Goal: Task Accomplishment & Management: Complete application form

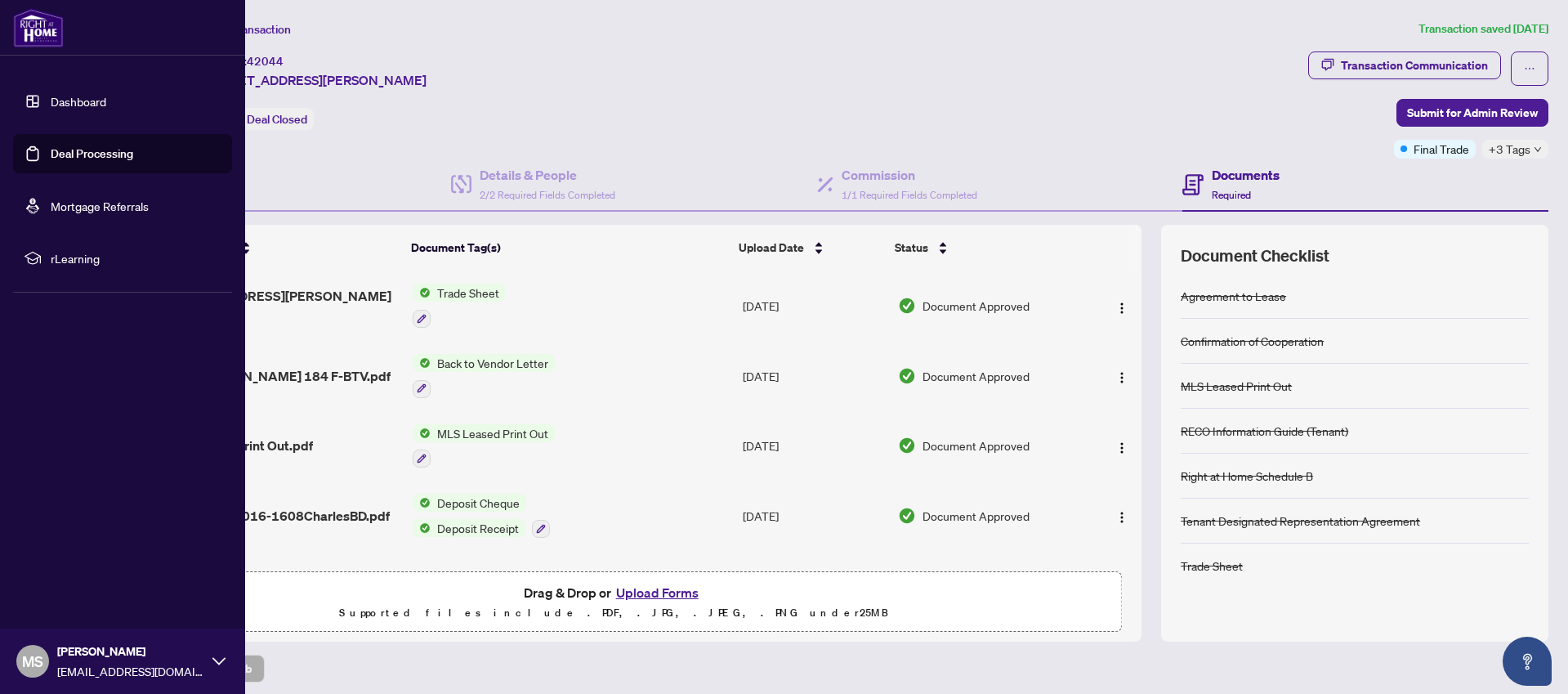
click at [51, 150] on link "Deal Processing" at bounding box center [92, 154] width 83 height 15
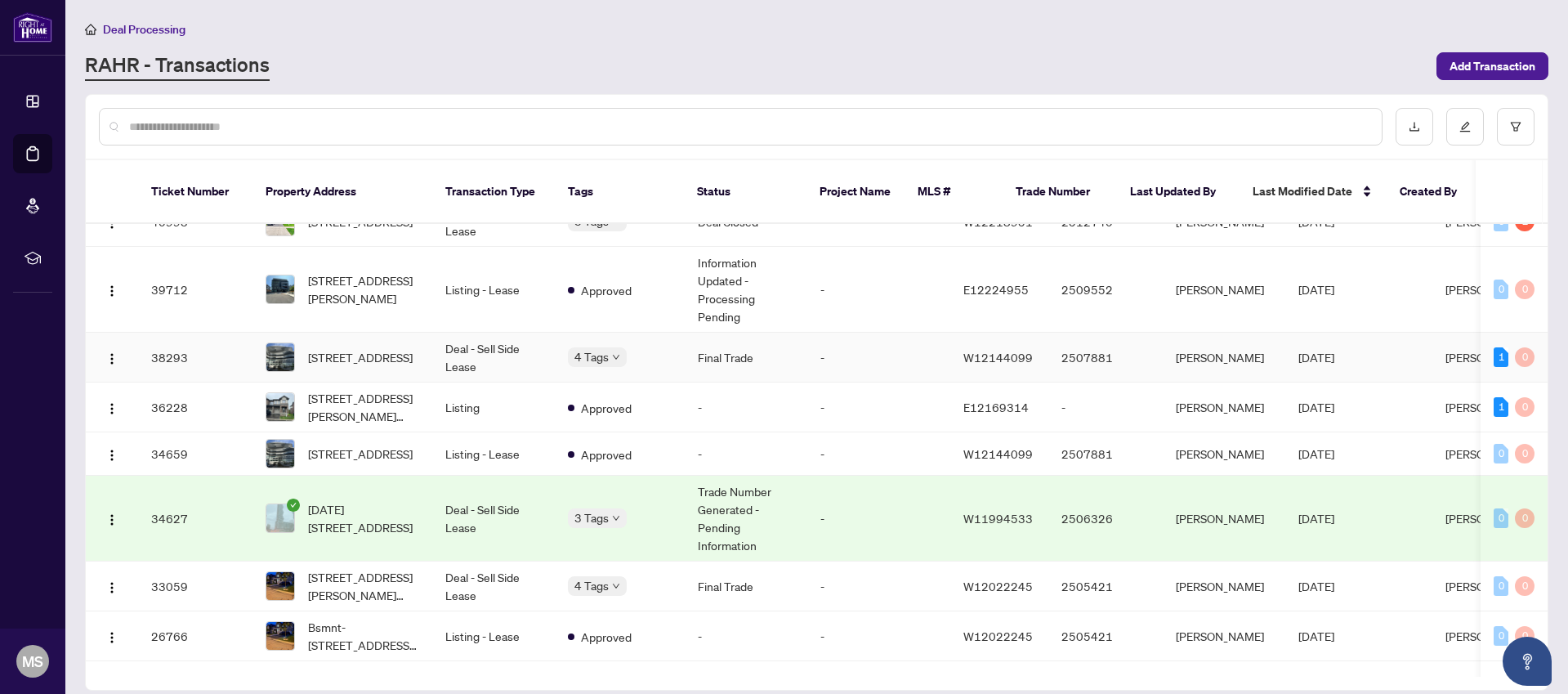
scroll to position [78, 0]
click at [337, 388] on span "[STREET_ADDRESS][PERSON_NAME][PERSON_NAME]" at bounding box center [363, 406] width 111 height 36
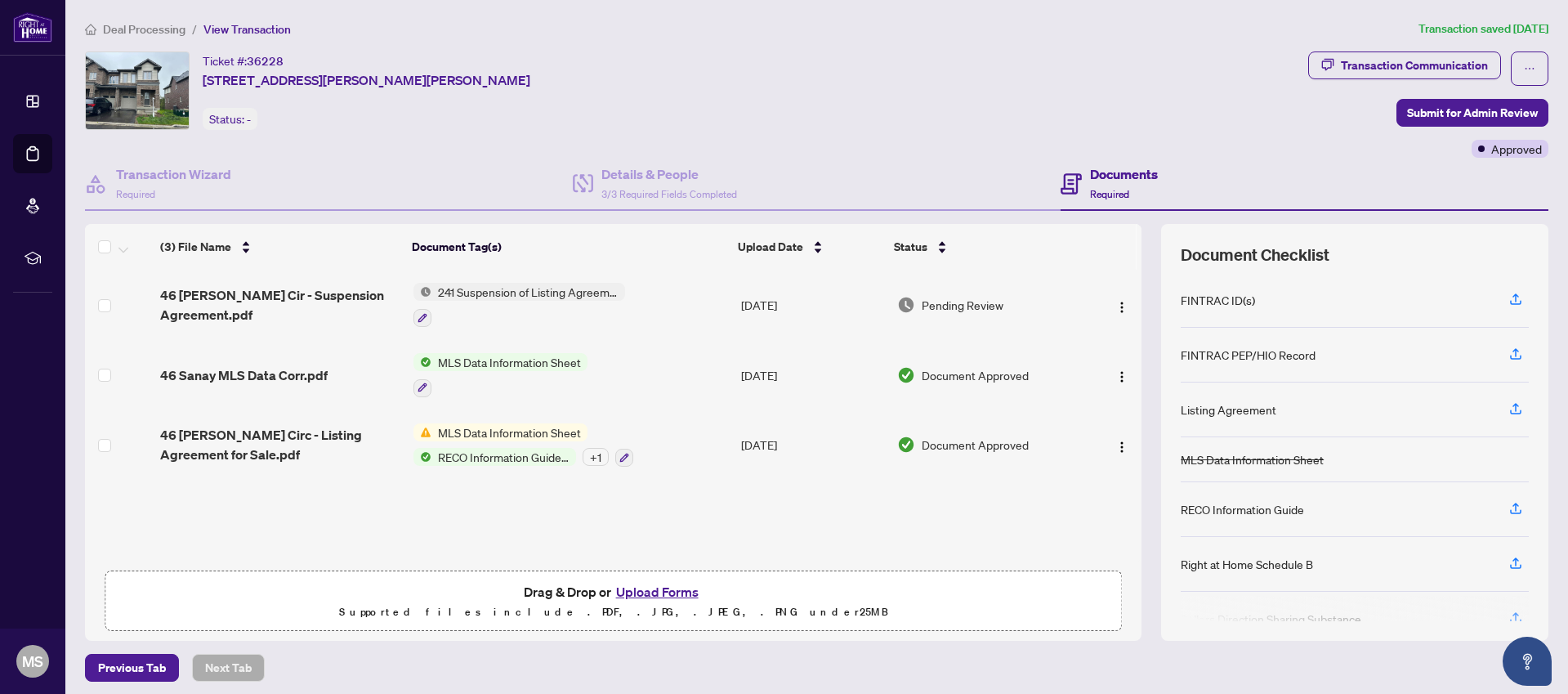
click at [653, 590] on button "Upload Forms" at bounding box center [657, 592] width 93 height 22
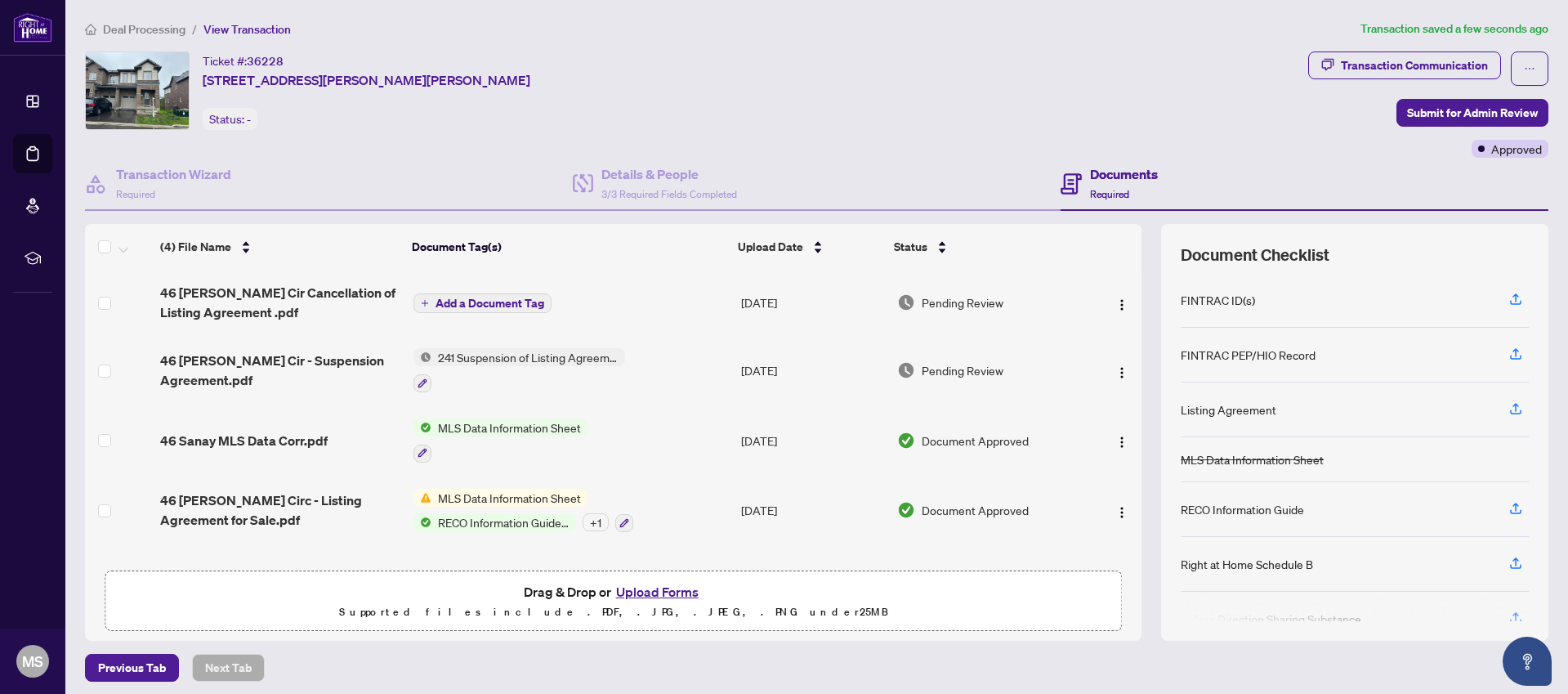
click at [455, 304] on span "Add a Document Tag" at bounding box center [489, 303] width 108 height 12
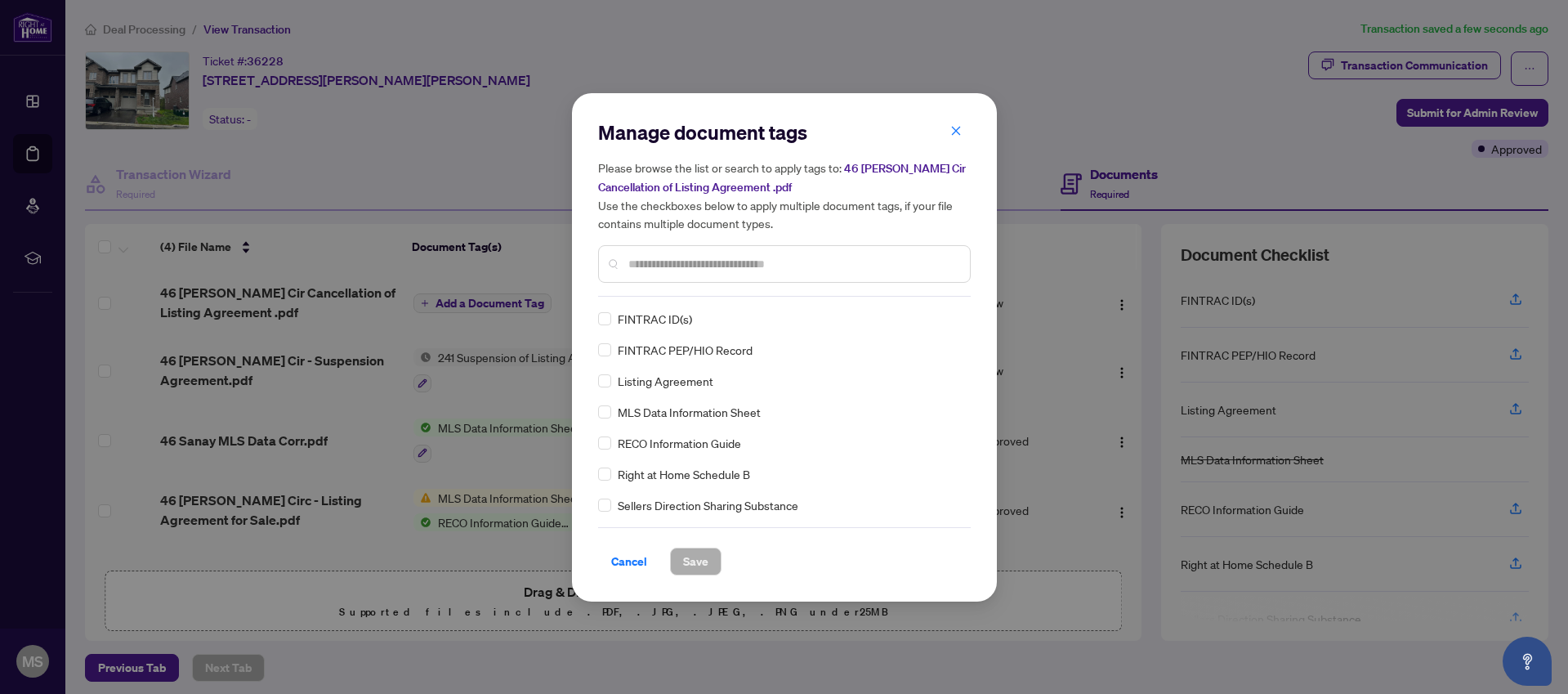
click at [649, 264] on input "text" at bounding box center [792, 264] width 329 height 18
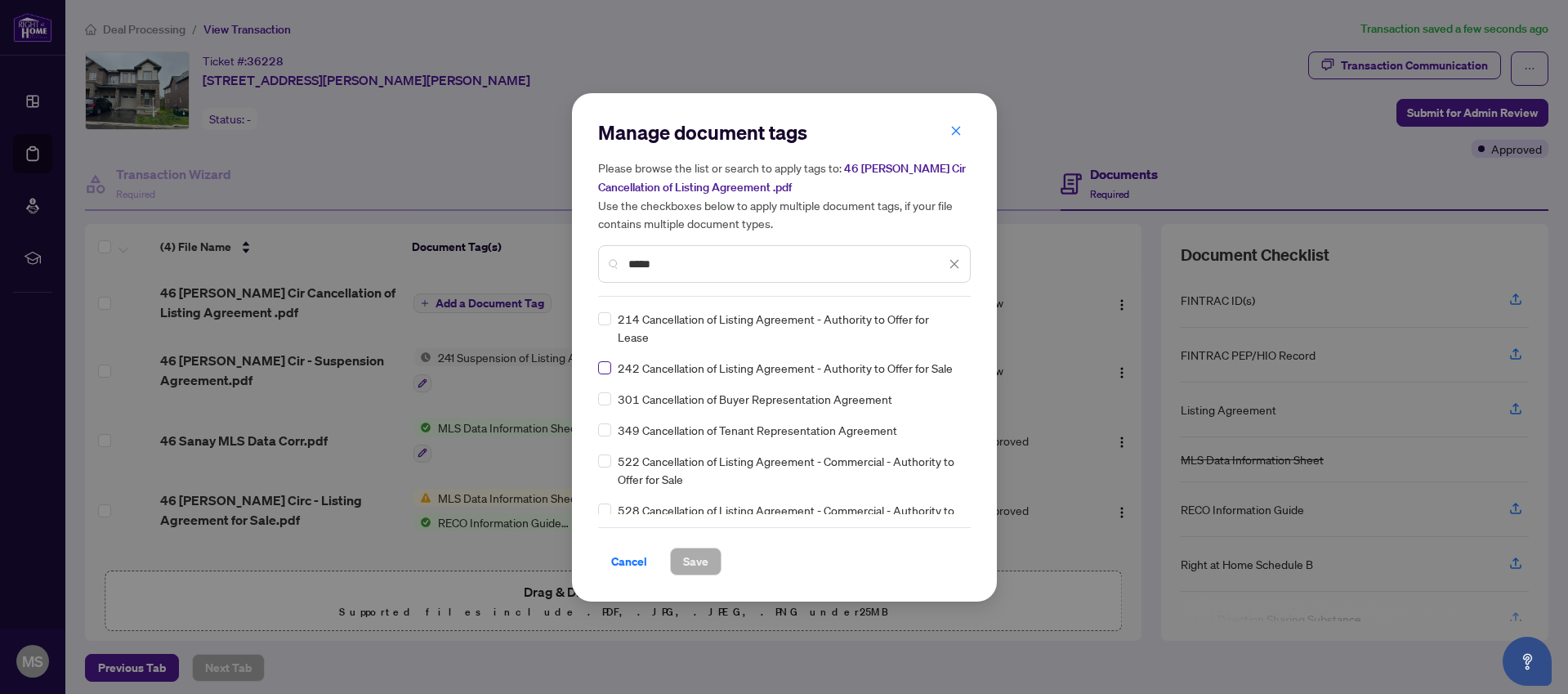
type input "*****"
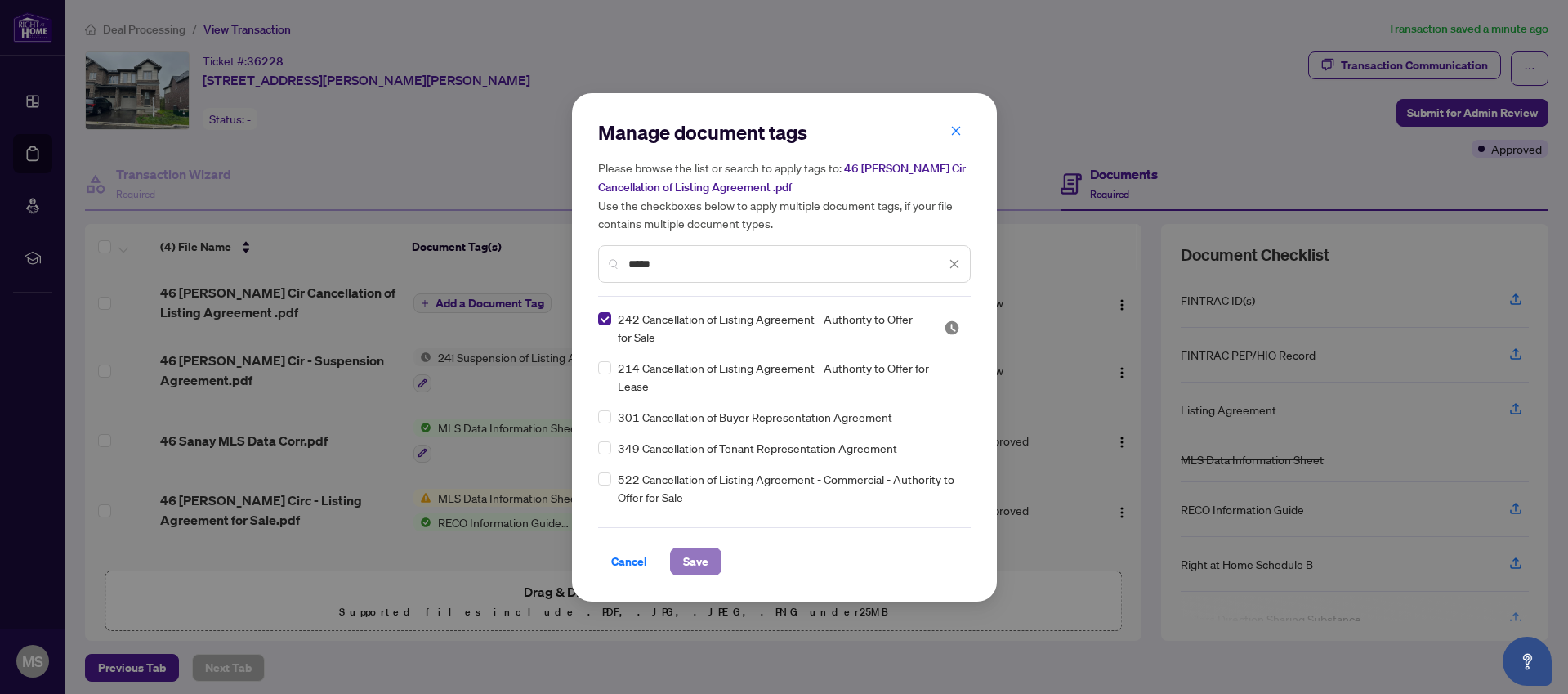
click at [693, 556] on span "Save" at bounding box center [695, 561] width 26 height 27
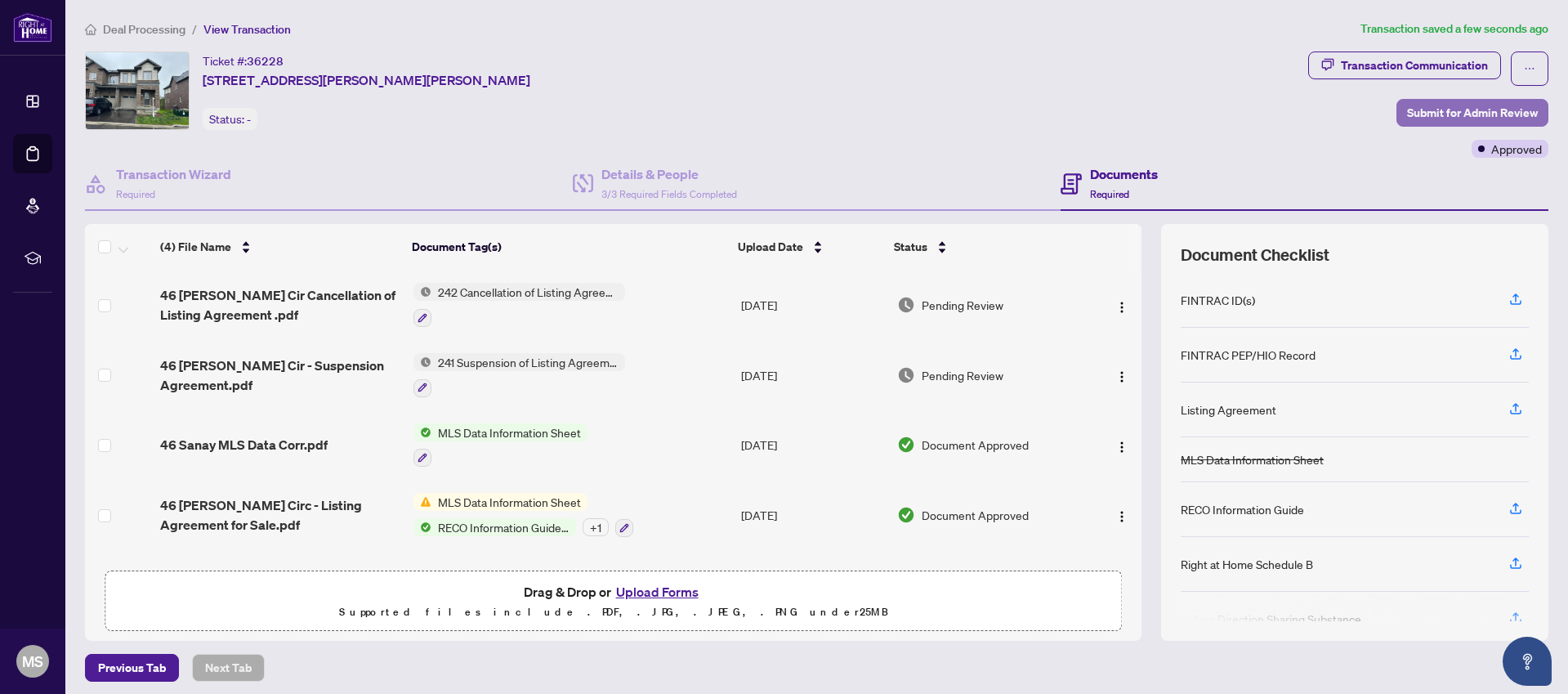
click at [1465, 115] on span "Submit for Admin Review" at bounding box center [1473, 113] width 131 height 27
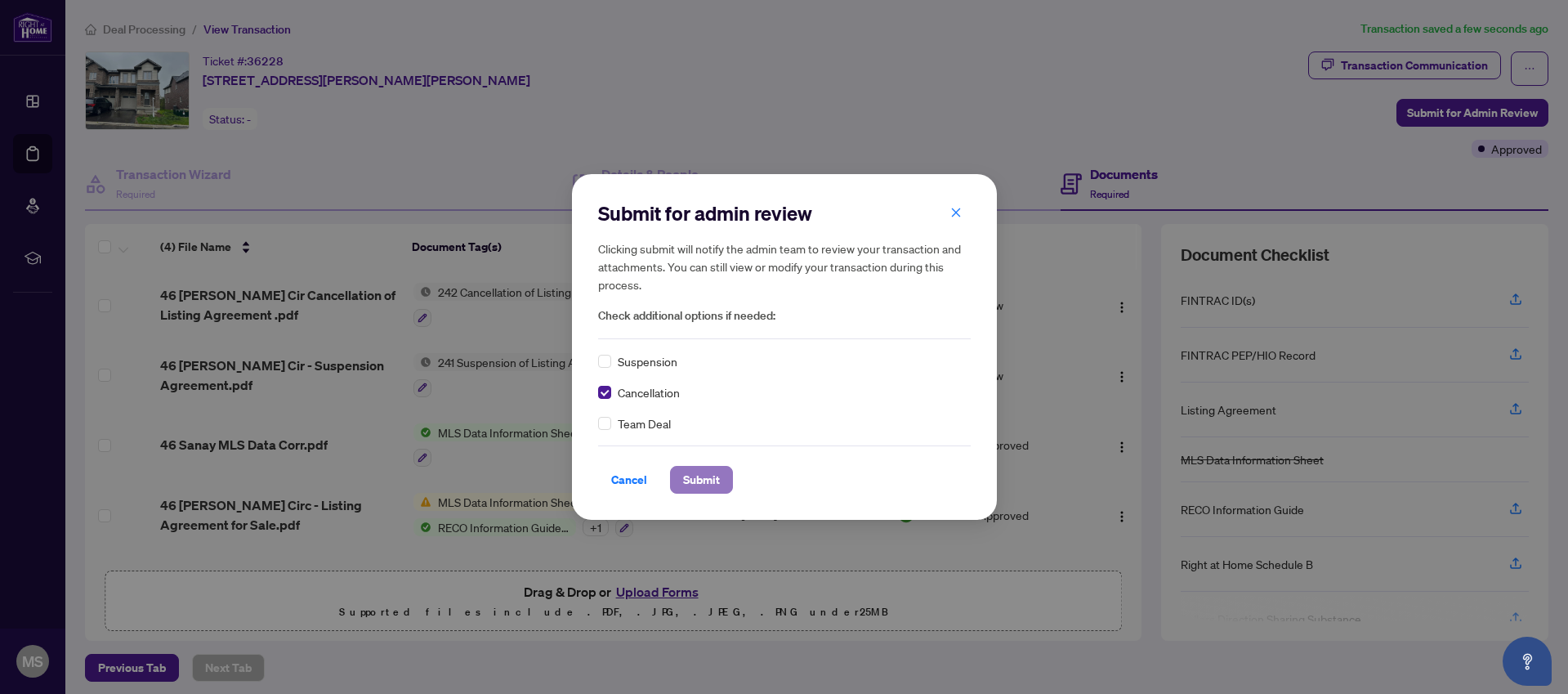
click at [702, 479] on span "Submit" at bounding box center [701, 480] width 36 height 27
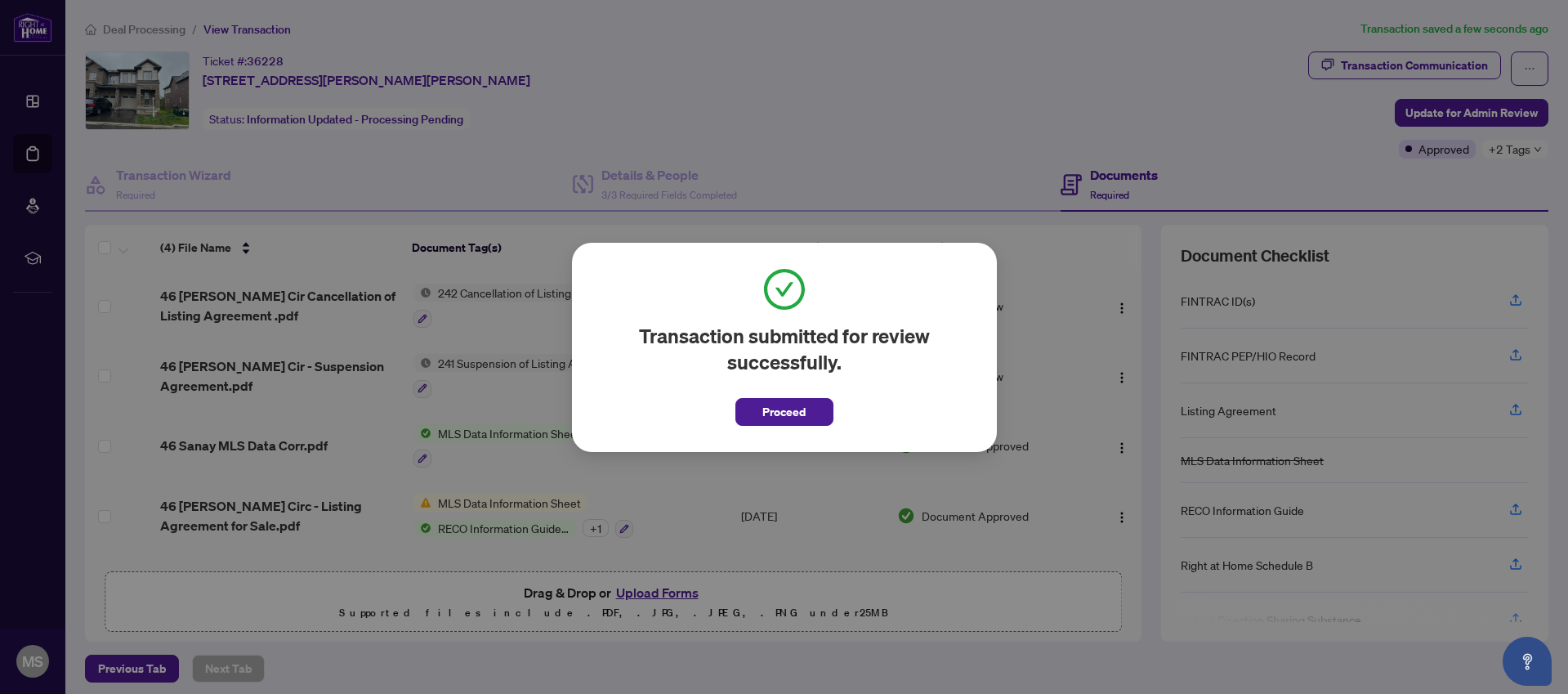
click at [776, 416] on span "Proceed" at bounding box center [784, 412] width 43 height 27
